Goal: Transaction & Acquisition: Purchase product/service

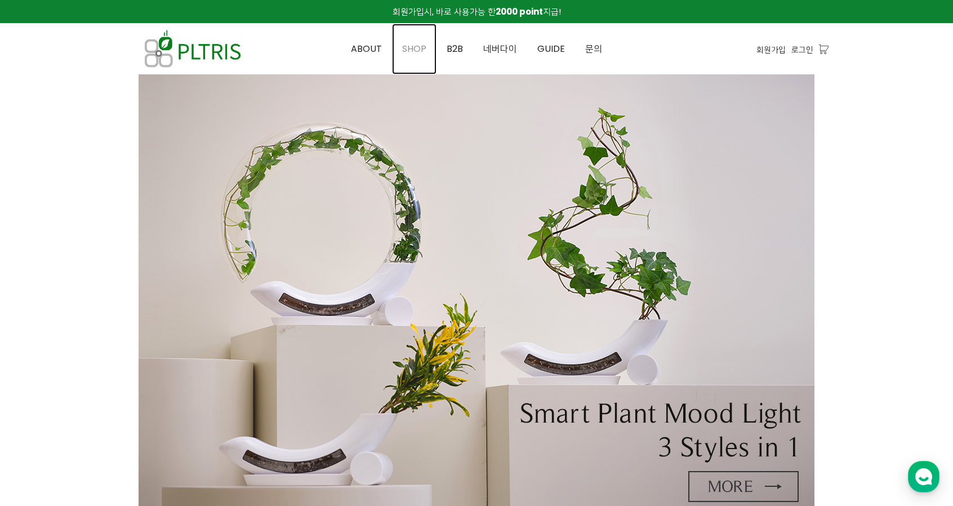
click at [422, 50] on span "SHOP" at bounding box center [414, 48] width 24 height 13
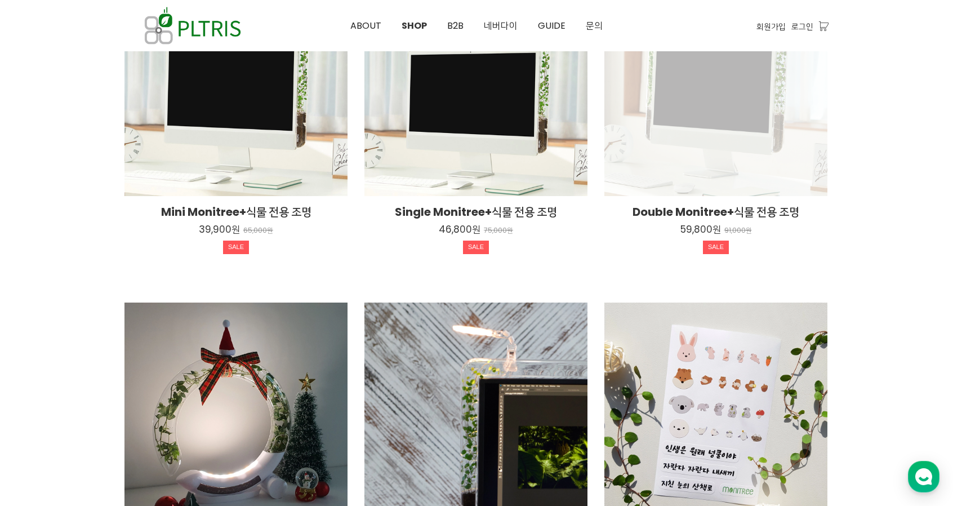
scroll to position [563, 0]
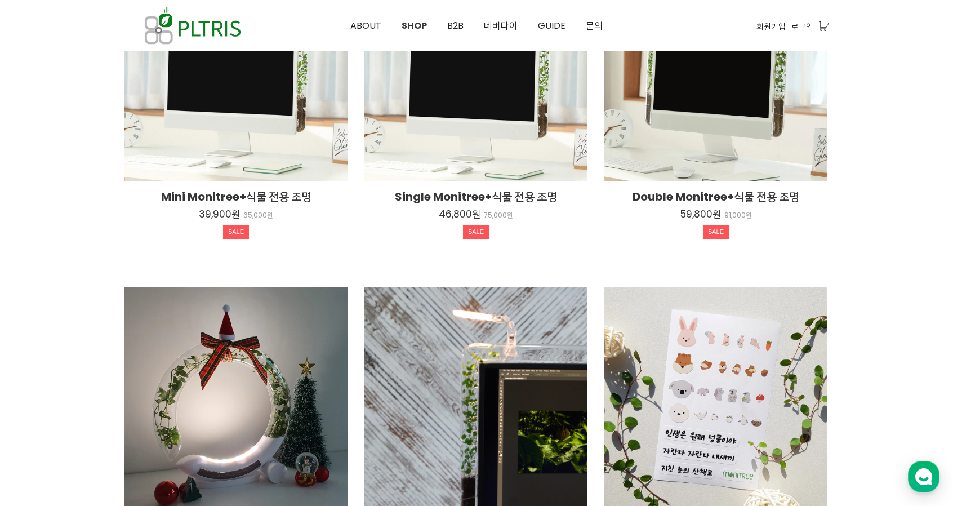
click at [888, 148] on div at bounding box center [476, 94] width 953 height 1166
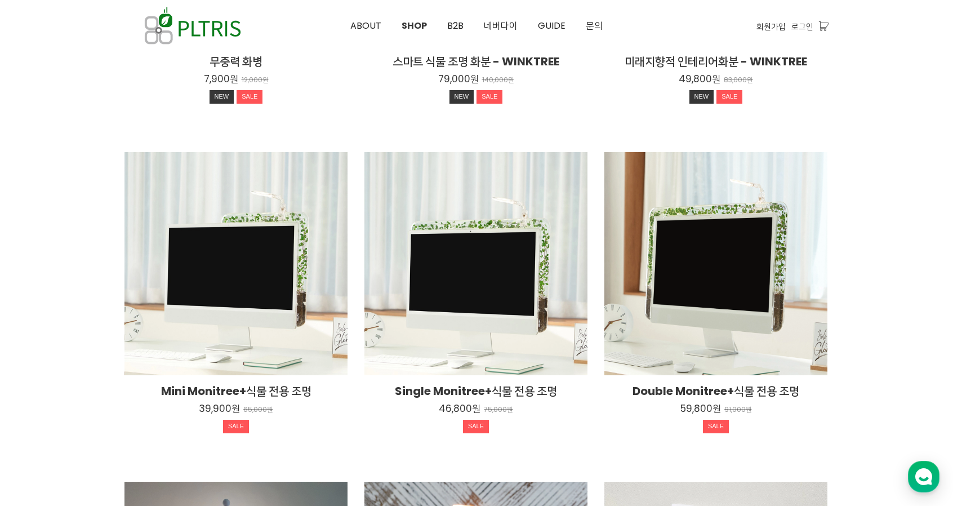
scroll to position [394, 0]
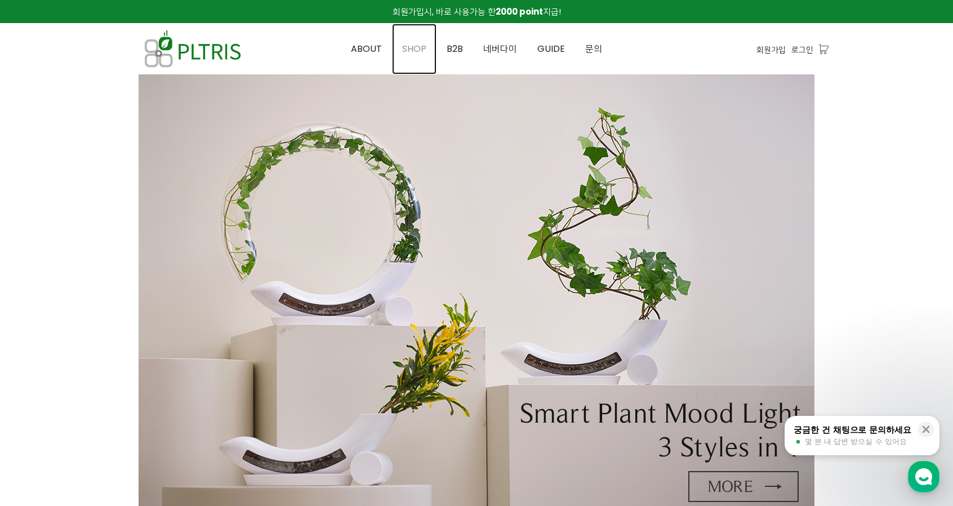
click at [412, 46] on span "SHOP" at bounding box center [414, 48] width 24 height 13
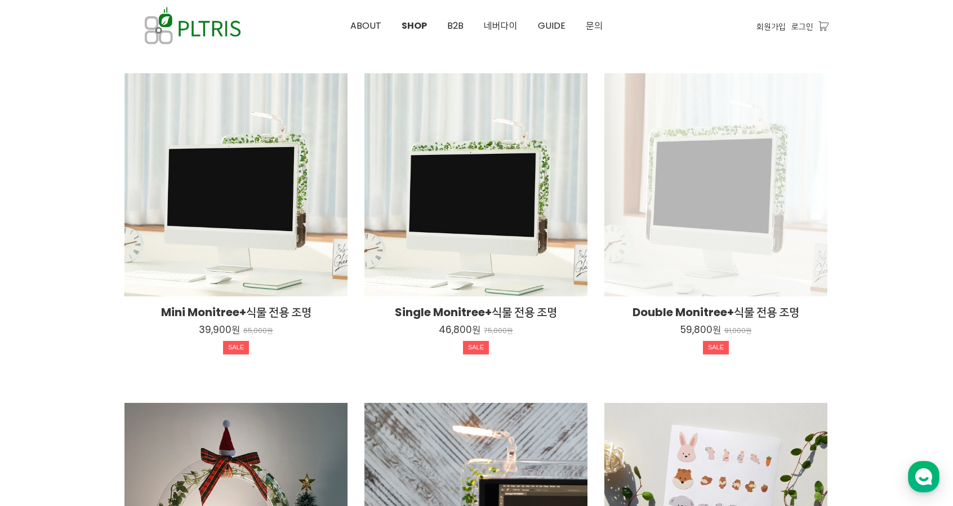
scroll to position [451, 0]
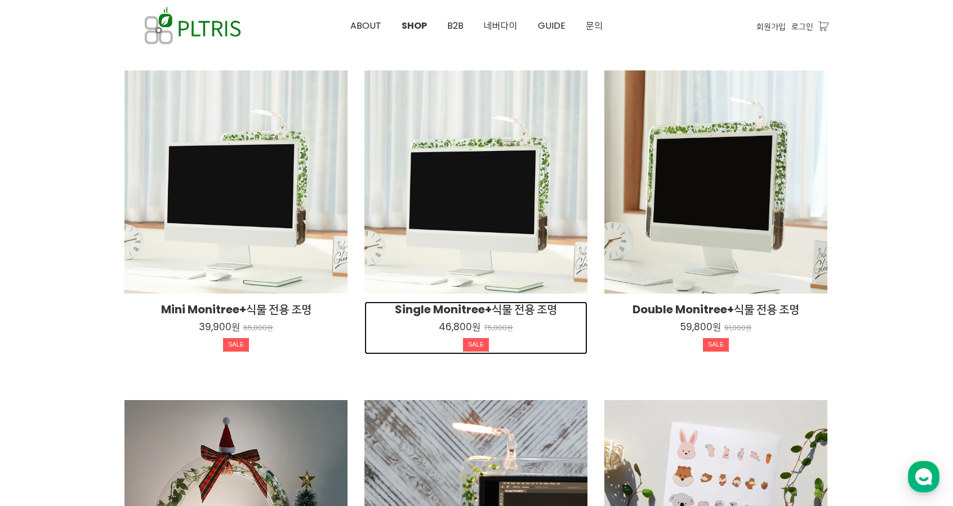
click at [420, 345] on div "SALE" at bounding box center [475, 346] width 223 height 16
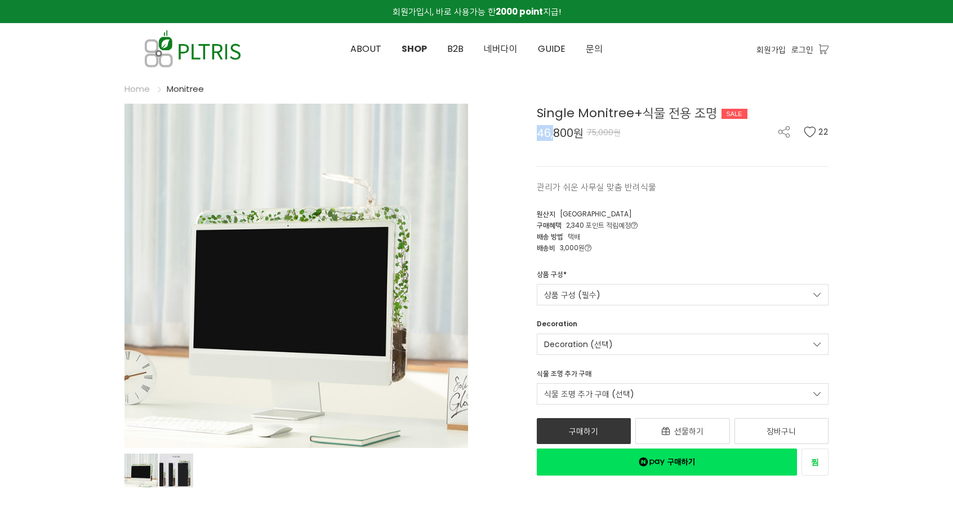
drag, startPoint x: 540, startPoint y: 135, endPoint x: 556, endPoint y: 135, distance: 16.9
click at [556, 135] on span "46,800원" at bounding box center [560, 132] width 47 height 11
click at [557, 135] on span "46,800원" at bounding box center [560, 132] width 47 height 11
click at [558, 135] on span "46,800원" at bounding box center [560, 132] width 47 height 11
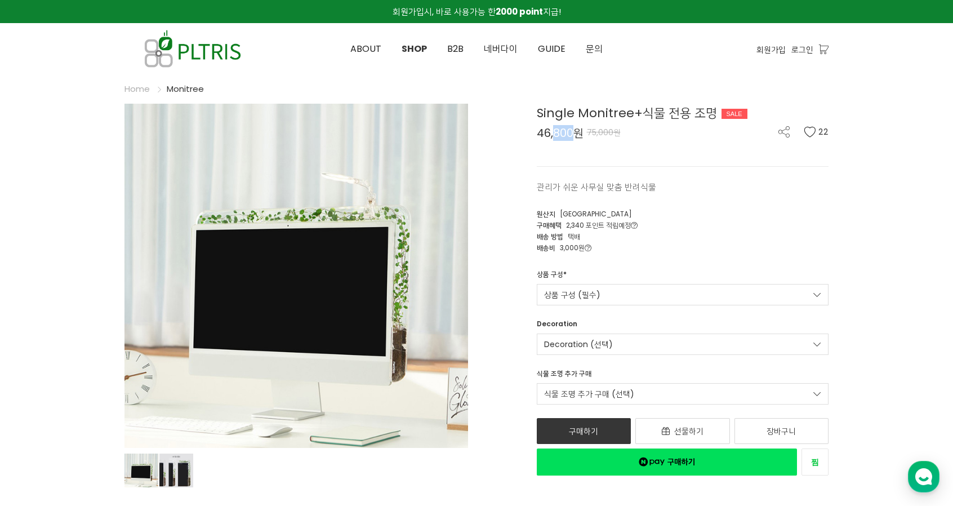
drag, startPoint x: 572, startPoint y: 136, endPoint x: 554, endPoint y: 136, distance: 18.0
click at [554, 136] on span "46,800원" at bounding box center [560, 132] width 47 height 11
drag, startPoint x: 537, startPoint y: 134, endPoint x: 574, endPoint y: 138, distance: 37.4
click at [574, 138] on span "46,800원" at bounding box center [560, 132] width 47 height 11
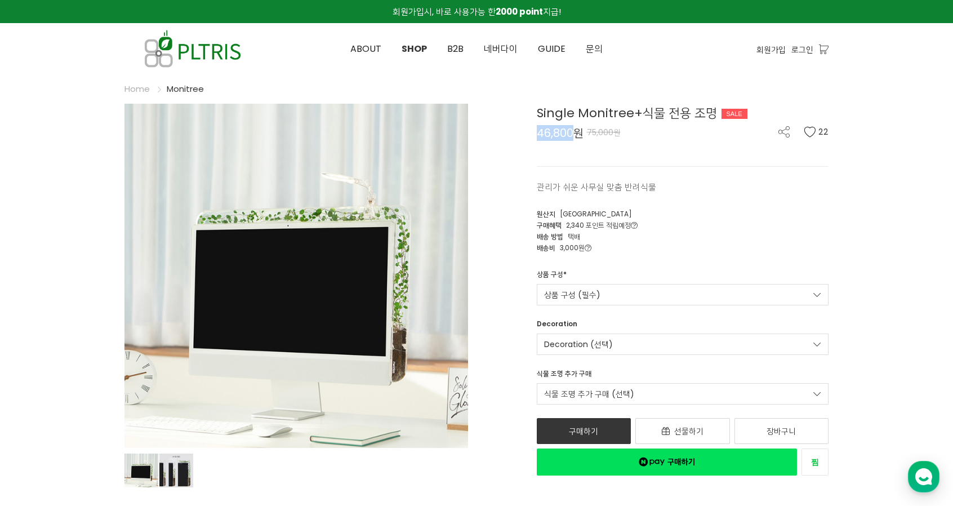
click at [574, 138] on span "46,800원" at bounding box center [560, 132] width 47 height 11
drag, startPoint x: 583, startPoint y: 134, endPoint x: 549, endPoint y: 133, distance: 33.8
click at [550, 133] on span "46,800원" at bounding box center [560, 132] width 47 height 11
click at [549, 133] on span "46,800원" at bounding box center [560, 132] width 47 height 11
drag, startPoint x: 538, startPoint y: 132, endPoint x: 550, endPoint y: 132, distance: 11.3
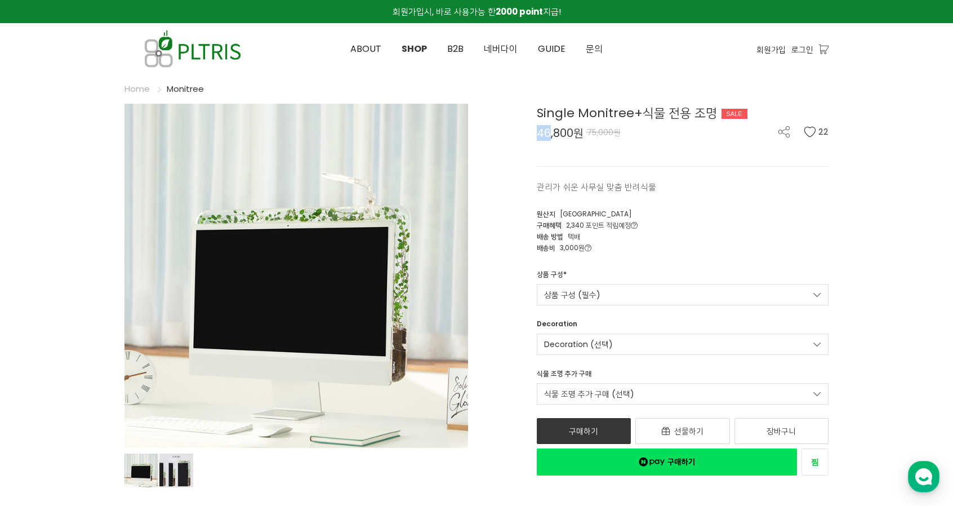
click at [550, 132] on span "46,800원" at bounding box center [560, 132] width 47 height 11
drag, startPoint x: 544, startPoint y: 133, endPoint x: 550, endPoint y: 136, distance: 6.8
click at [550, 136] on span "46,800원" at bounding box center [560, 132] width 47 height 11
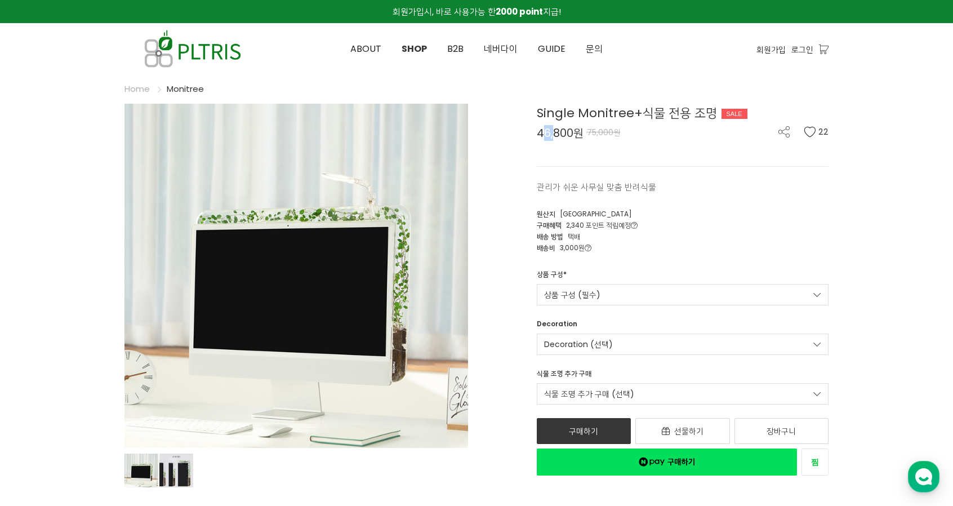
drag, startPoint x: 544, startPoint y: 130, endPoint x: 556, endPoint y: 135, distance: 12.7
click at [556, 135] on span "46,800원" at bounding box center [560, 132] width 47 height 11
drag, startPoint x: 560, startPoint y: 133, endPoint x: 543, endPoint y: 133, distance: 17.5
click at [543, 133] on span "46,800원" at bounding box center [560, 132] width 47 height 11
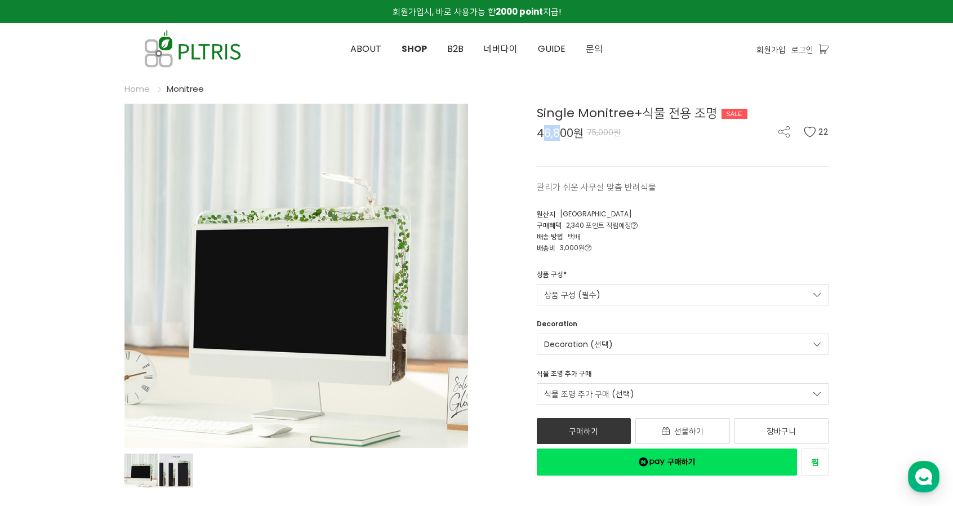
click at [543, 133] on span "46,800원" at bounding box center [560, 132] width 47 height 11
drag, startPoint x: 541, startPoint y: 132, endPoint x: 567, endPoint y: 133, distance: 25.9
click at [567, 133] on span "46,800원" at bounding box center [560, 132] width 47 height 11
drag, startPoint x: 582, startPoint y: 133, endPoint x: 550, endPoint y: 132, distance: 32.1
click at [550, 132] on span "46,800원" at bounding box center [560, 132] width 47 height 11
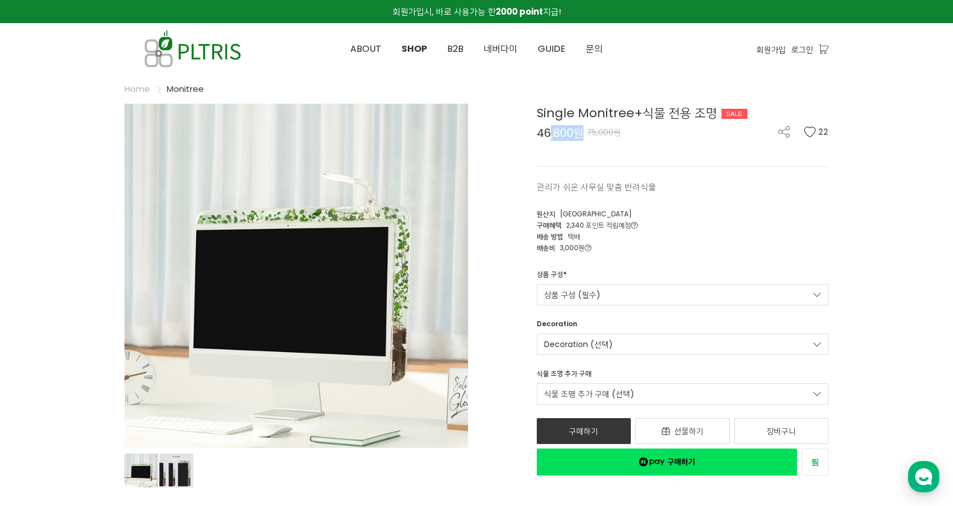
click at [550, 132] on span "46,800원" at bounding box center [560, 132] width 47 height 11
drag, startPoint x: 542, startPoint y: 135, endPoint x: 576, endPoint y: 135, distance: 34.4
click at [576, 135] on span "46,800원" at bounding box center [560, 132] width 47 height 11
click at [578, 135] on span "46,800원" at bounding box center [560, 132] width 47 height 11
drag, startPoint x: 561, startPoint y: 131, endPoint x: 546, endPoint y: 131, distance: 14.6
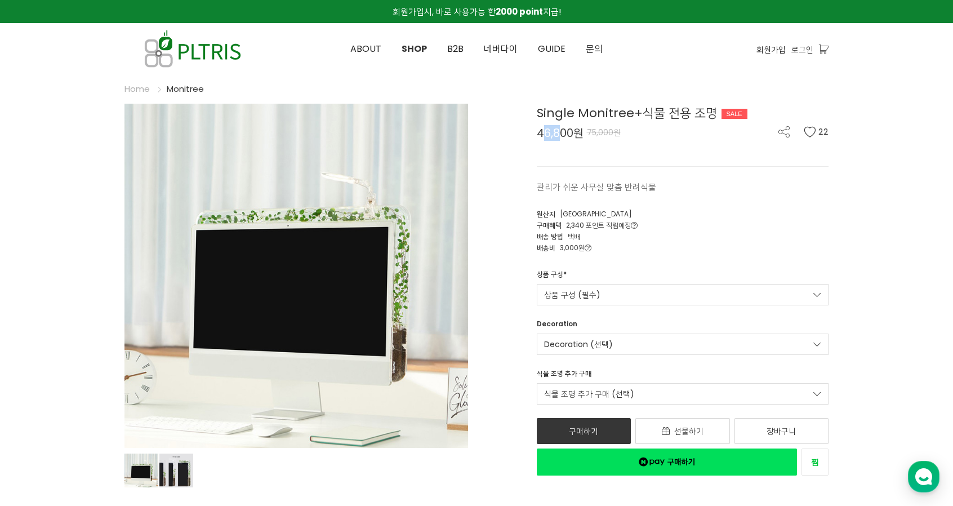
click at [546, 131] on span "46,800원" at bounding box center [560, 132] width 47 height 11
drag, startPoint x: 545, startPoint y: 132, endPoint x: 551, endPoint y: 133, distance: 6.2
click at [551, 133] on span "46,800원" at bounding box center [560, 132] width 47 height 11
